Goal: Information Seeking & Learning: Compare options

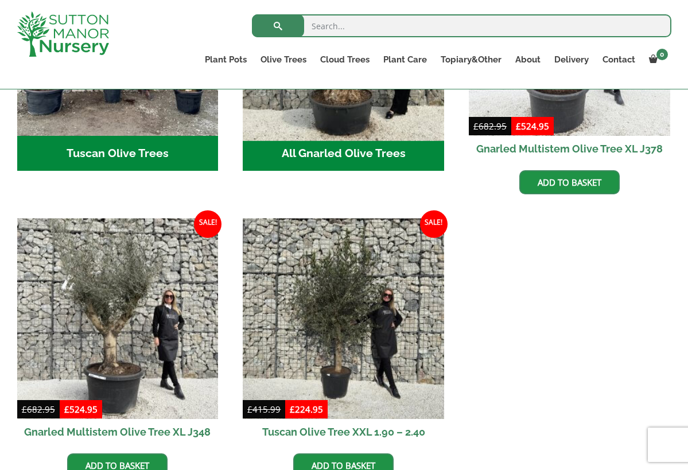
scroll to position [469, 0]
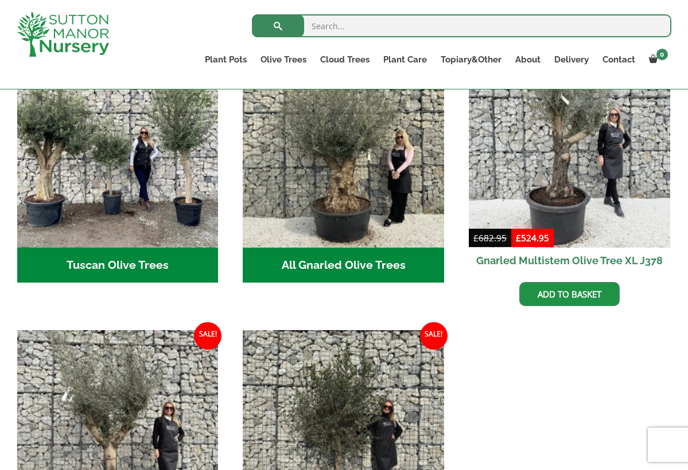
click at [324, 251] on h2 "All Gnarled Olive Trees (181)" at bounding box center [343, 266] width 201 height 36
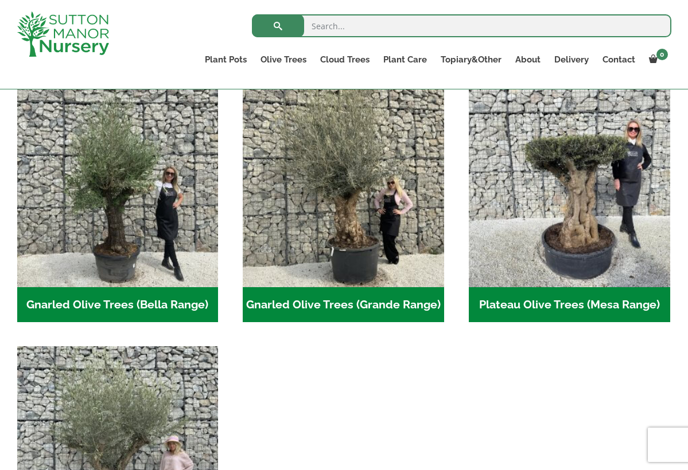
scroll to position [236, 0]
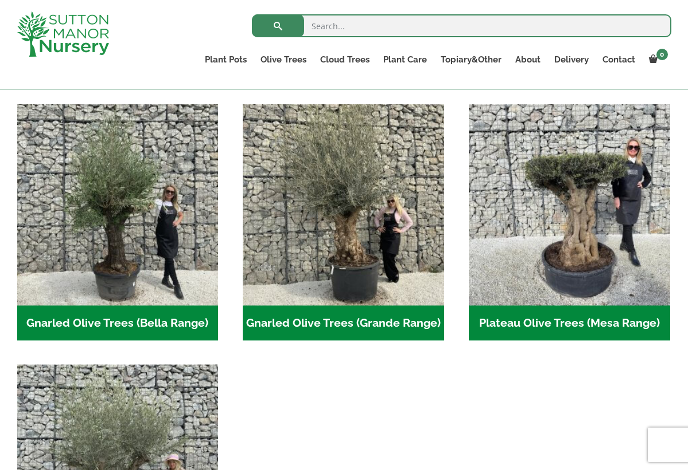
click at [326, 323] on h2 "Gnarled Olive Trees (Grande Range) (54)" at bounding box center [343, 324] width 201 height 36
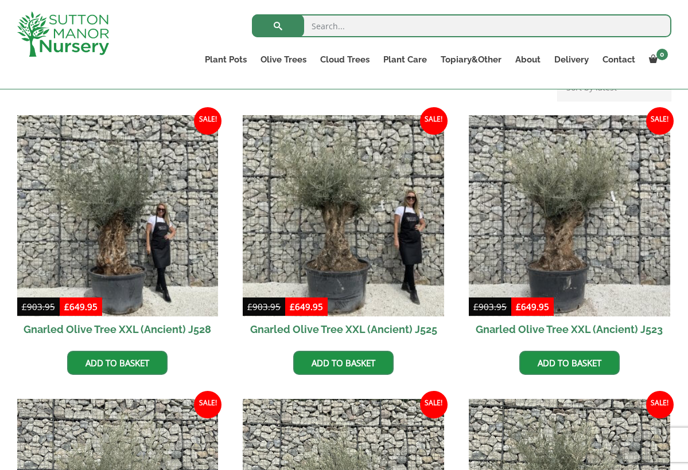
scroll to position [267, 0]
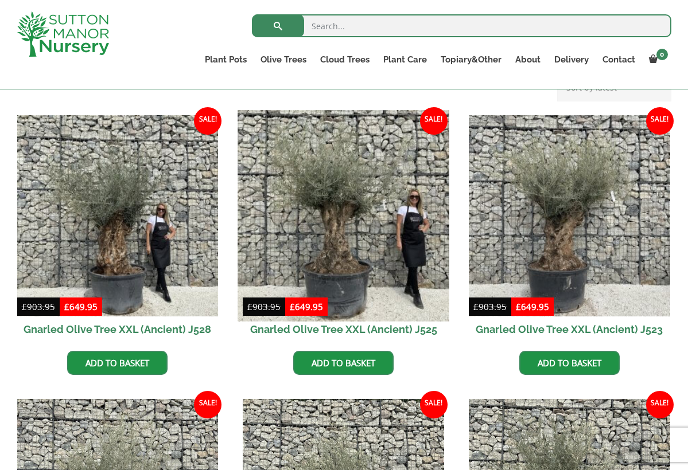
click at [335, 253] on img at bounding box center [343, 215] width 211 height 211
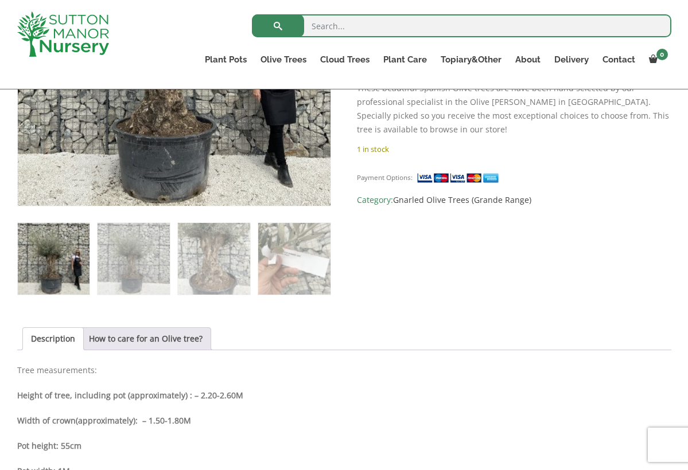
scroll to position [192, 0]
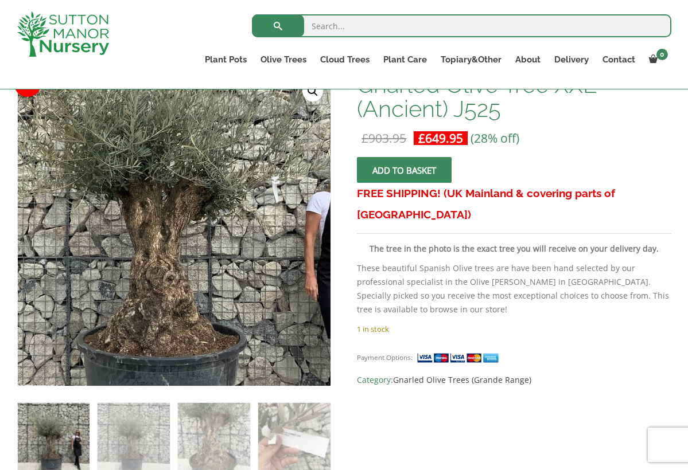
click at [169, 253] on img at bounding box center [177, 216] width 508 height 508
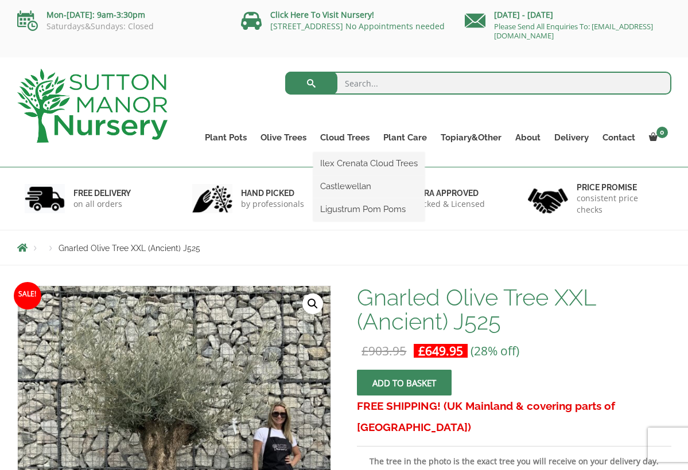
scroll to position [0, 0]
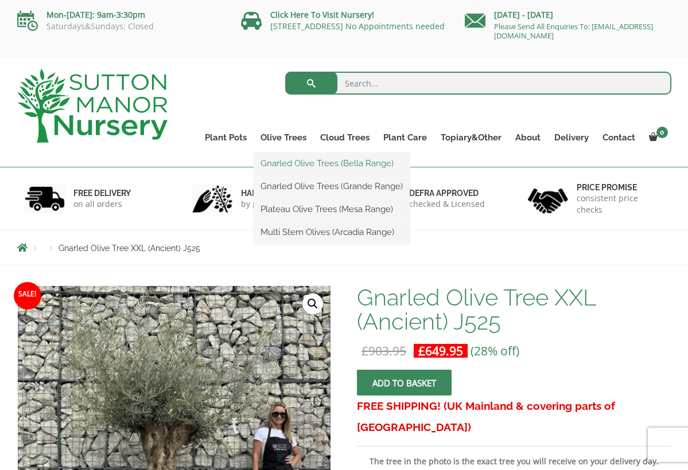
click at [290, 166] on link "Gnarled Olive Trees (Bella Range)" at bounding box center [331, 163] width 156 height 17
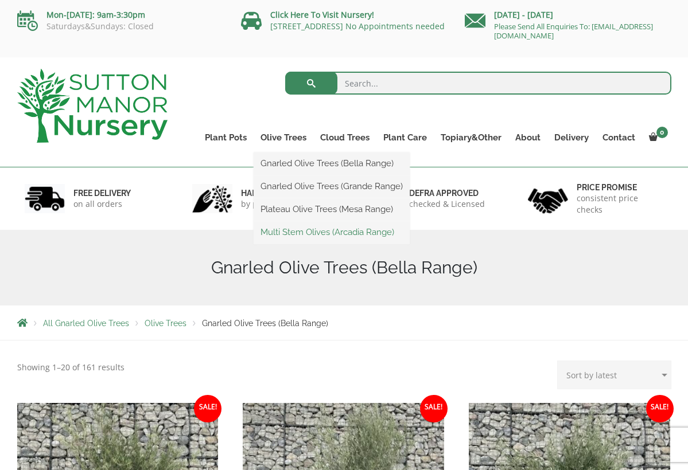
click at [289, 233] on link "Multi Stem Olives (Arcadia Range)" at bounding box center [331, 232] width 156 height 17
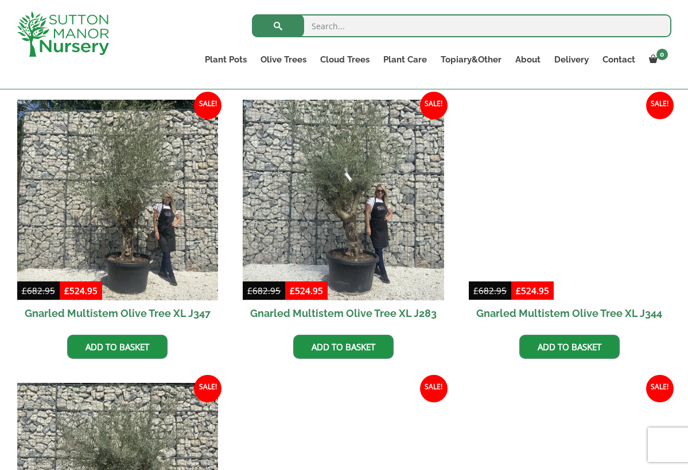
scroll to position [1118, 0]
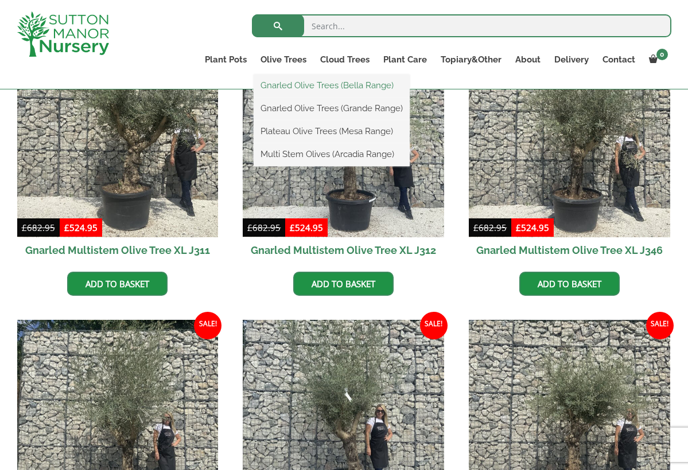
click at [282, 87] on link "Gnarled Olive Trees (Bella Range)" at bounding box center [331, 85] width 156 height 17
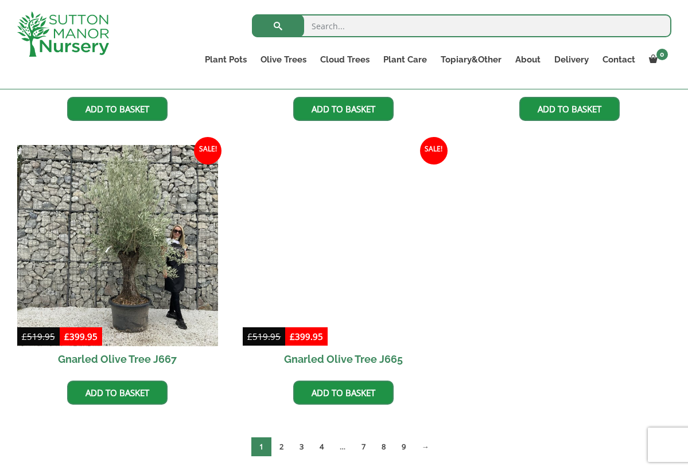
scroll to position [805, 0]
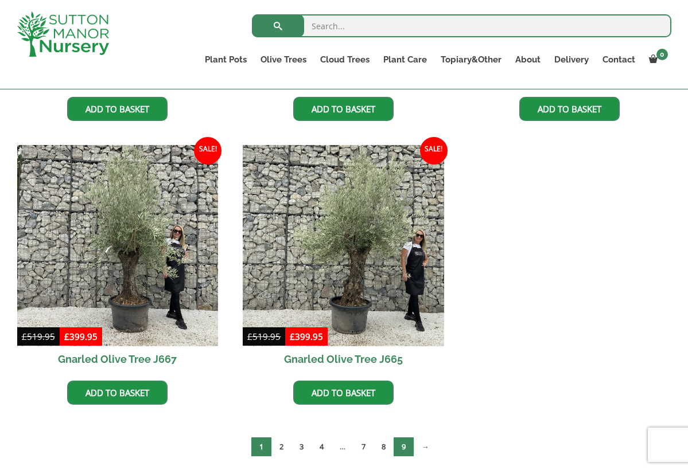
click at [406, 444] on link "9" at bounding box center [403, 447] width 20 height 19
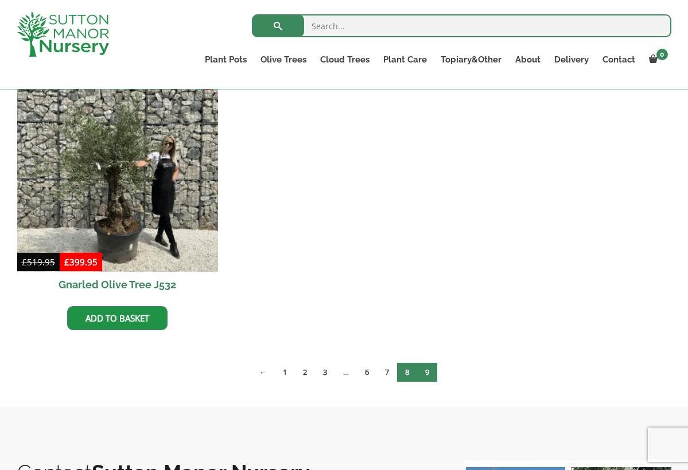
click at [407, 376] on link "8" at bounding box center [407, 372] width 20 height 19
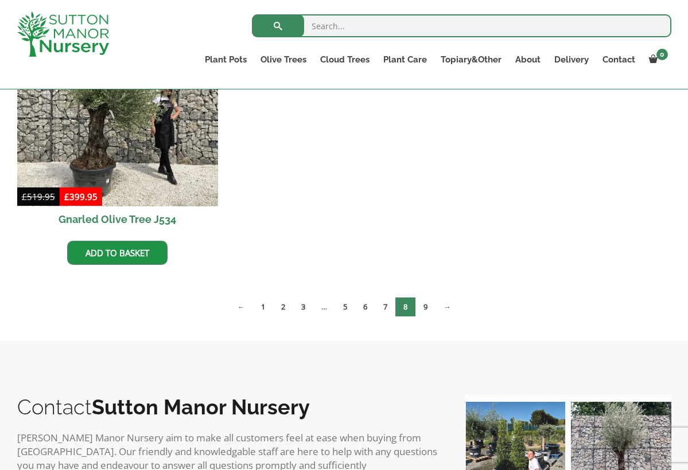
scroll to position [1796, 0]
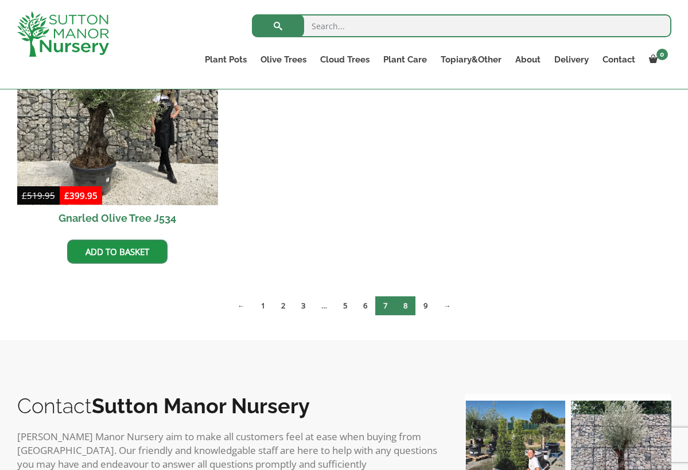
click at [381, 309] on link "7" at bounding box center [385, 305] width 20 height 19
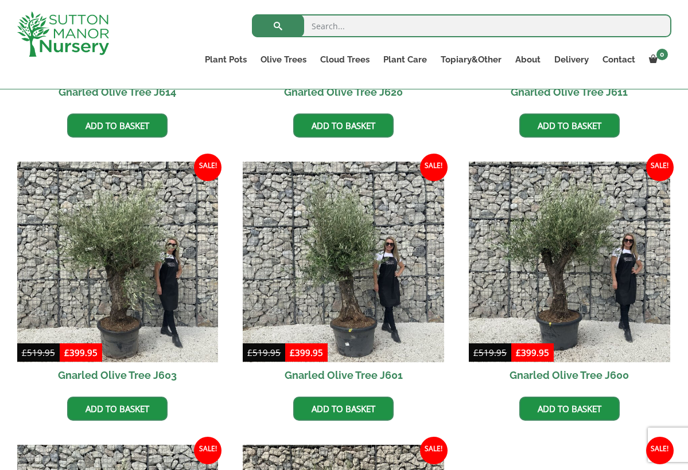
scroll to position [211, 0]
